Goal: Find specific page/section: Find specific page/section

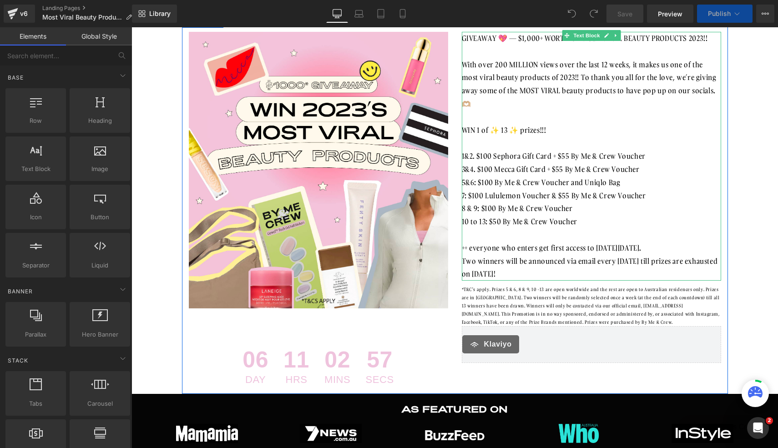
scroll to position [16, 0]
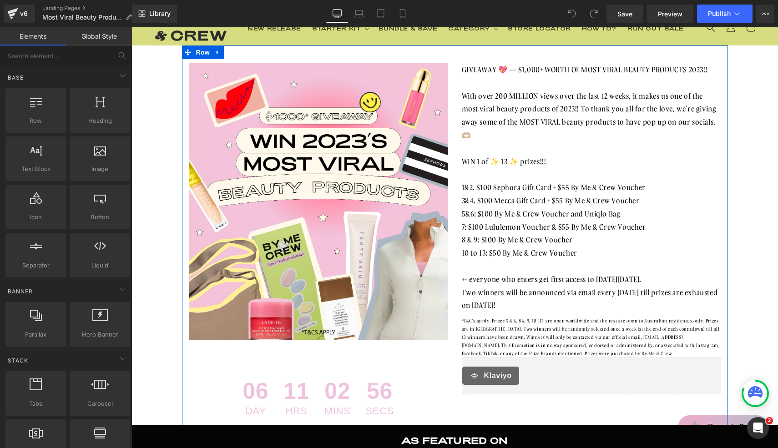
click at [364, 384] on div "56 Secs" at bounding box center [379, 397] width 41 height 49
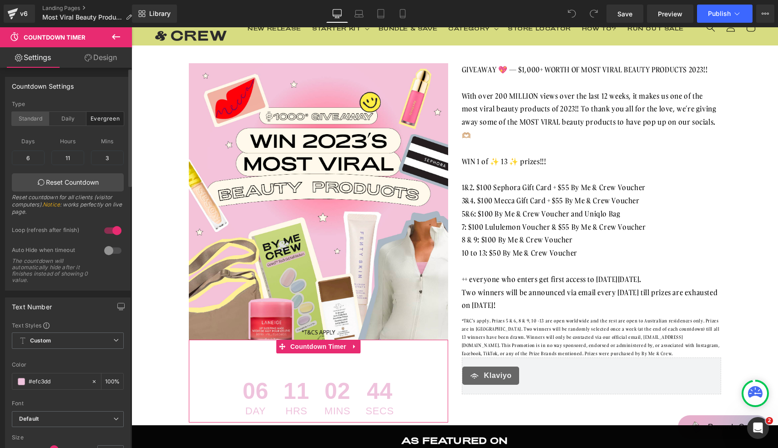
click at [42, 119] on div "Standard" at bounding box center [30, 119] width 37 height 14
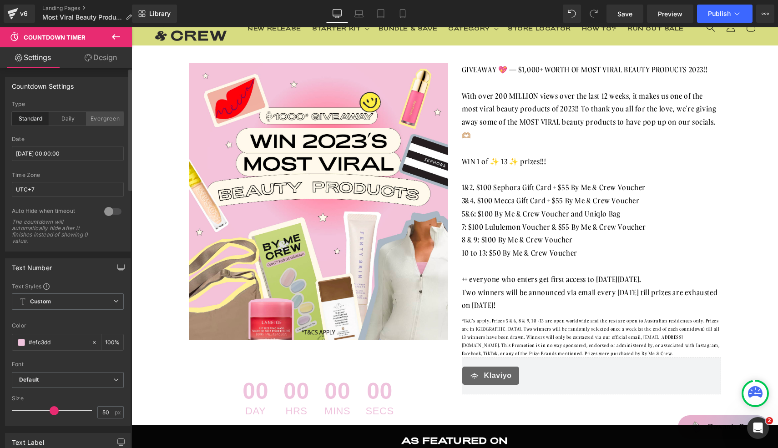
click at [100, 118] on div "Evergreen" at bounding box center [104, 119] width 37 height 14
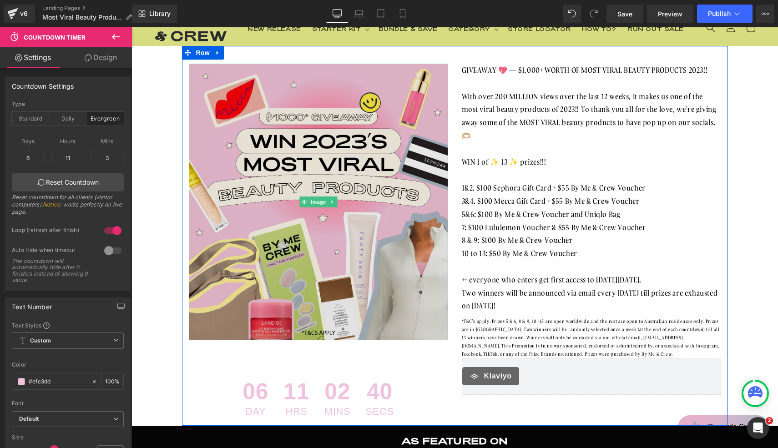
scroll to position [0, 0]
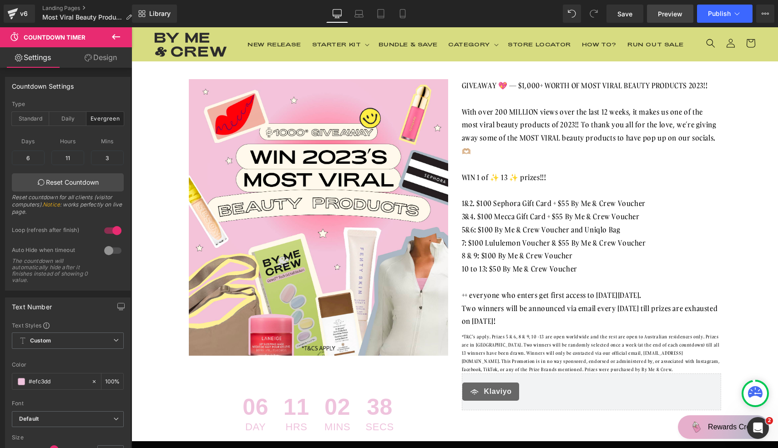
click at [669, 18] on span "Preview" at bounding box center [670, 14] width 25 height 10
click at [69, 6] on link "Landing Pages" at bounding box center [90, 8] width 97 height 7
